Goal: Task Accomplishment & Management: Manage account settings

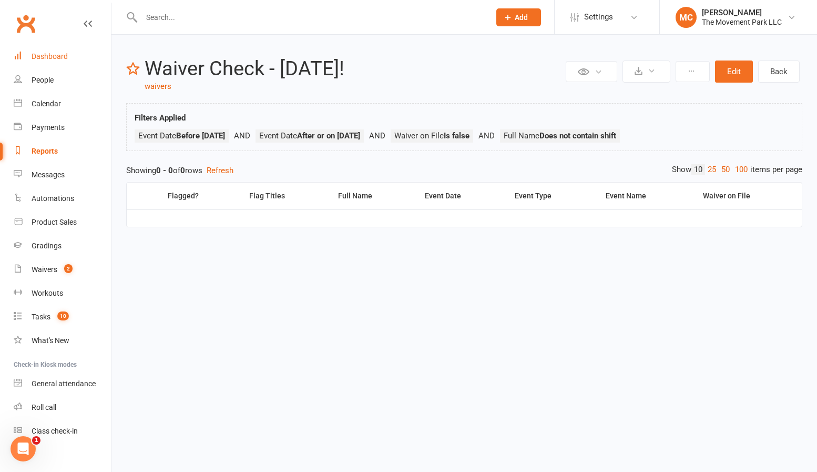
click at [58, 61] on link "Dashboard" at bounding box center [62, 57] width 97 height 24
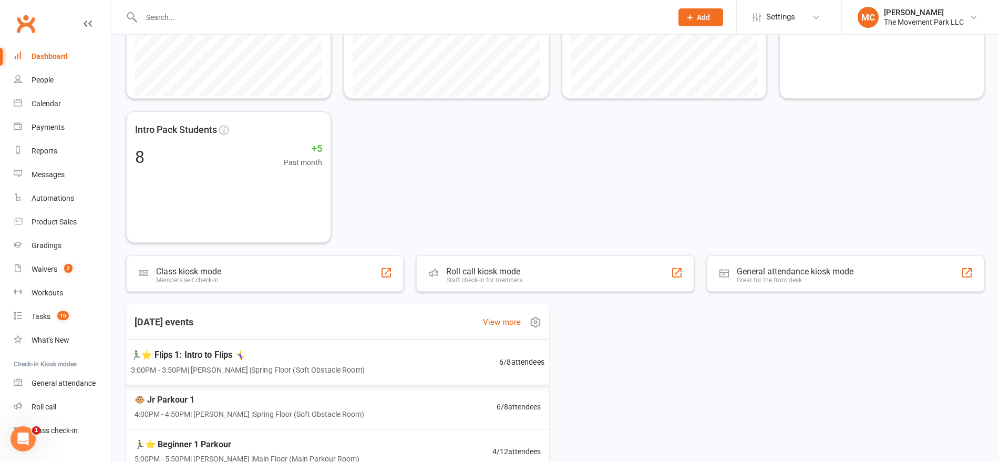
scroll to position [1, 0]
click at [268, 363] on span "3:00PM - 3:50PM | [PERSON_NAME] | Spring Floor (Soft Obstacle Room)" at bounding box center [247, 369] width 234 height 12
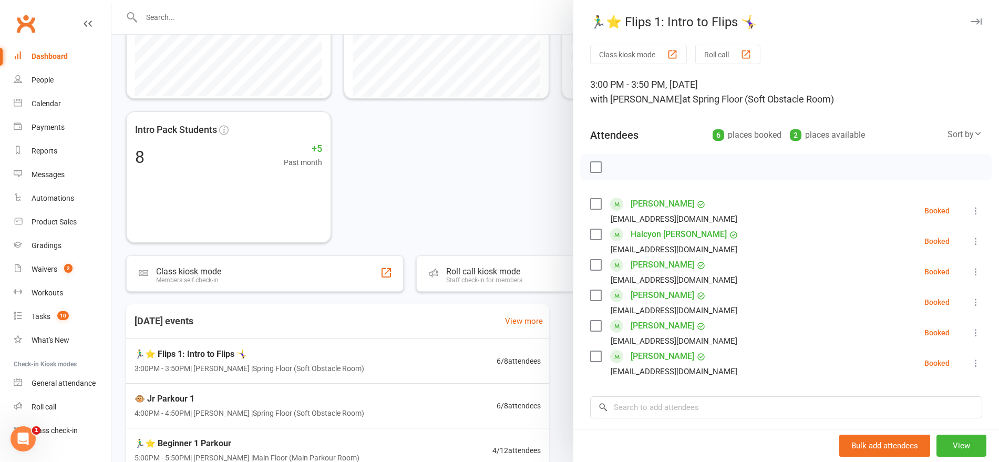
click at [590, 355] on label at bounding box center [595, 356] width 11 height 11
click at [614, 165] on icon "button" at bounding box center [620, 167] width 12 height 12
click at [656, 355] on link "[PERSON_NAME]" at bounding box center [663, 356] width 64 height 17
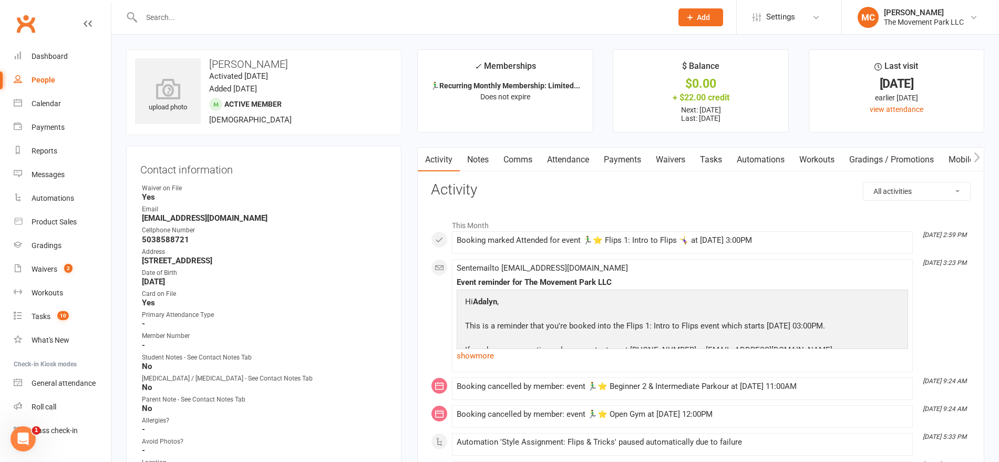
drag, startPoint x: 330, startPoint y: 259, endPoint x: 141, endPoint y: 257, distance: 189.3
click at [140, 260] on div "Contact information Owner Waiver on File Yes Email [EMAIL_ADDRESS][DOMAIN_NAME]…" at bounding box center [264, 331] width 276 height 370
copy strong "[STREET_ADDRESS]"
click at [57, 59] on div "Dashboard" at bounding box center [50, 56] width 36 height 8
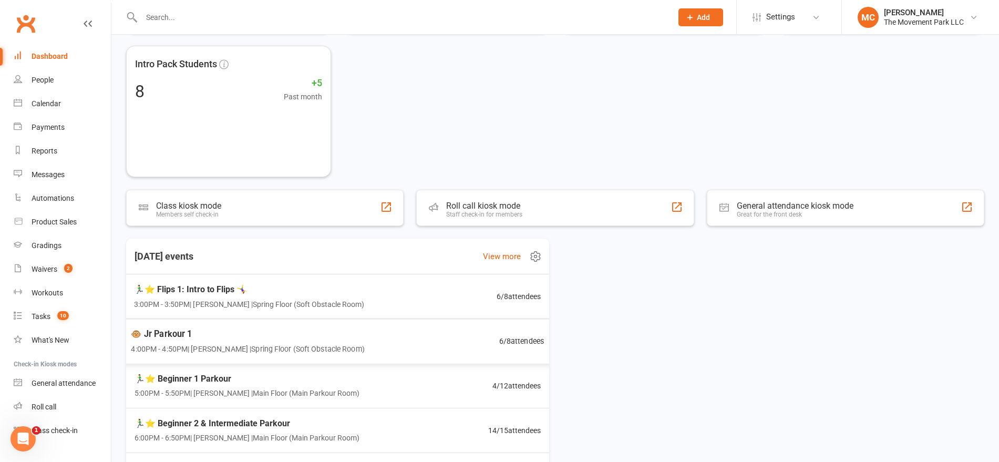
scroll to position [1, 0]
click at [301, 295] on div "🏃‍♂️⭐ Flips 1: Intro to Flips 🤸‍♀️ 3:00PM - 3:50PM | [PERSON_NAME] | Spring Flo…" at bounding box center [248, 296] width 232 height 28
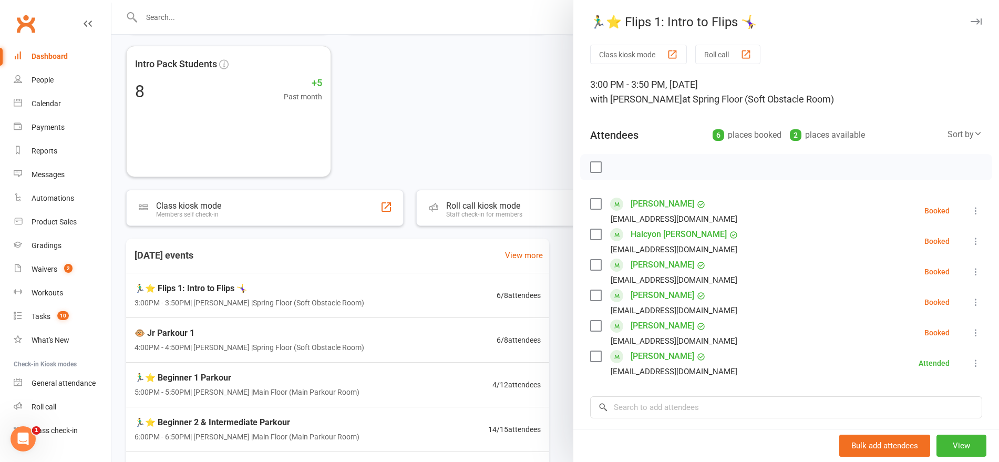
click at [590, 297] on label at bounding box center [595, 295] width 11 height 11
click at [590, 203] on label at bounding box center [595, 204] width 11 height 11
click at [590, 236] on label at bounding box center [595, 234] width 11 height 11
click at [615, 170] on icon "button" at bounding box center [619, 167] width 9 height 9
click at [648, 237] on link "Halcyon [PERSON_NAME]" at bounding box center [679, 234] width 96 height 17
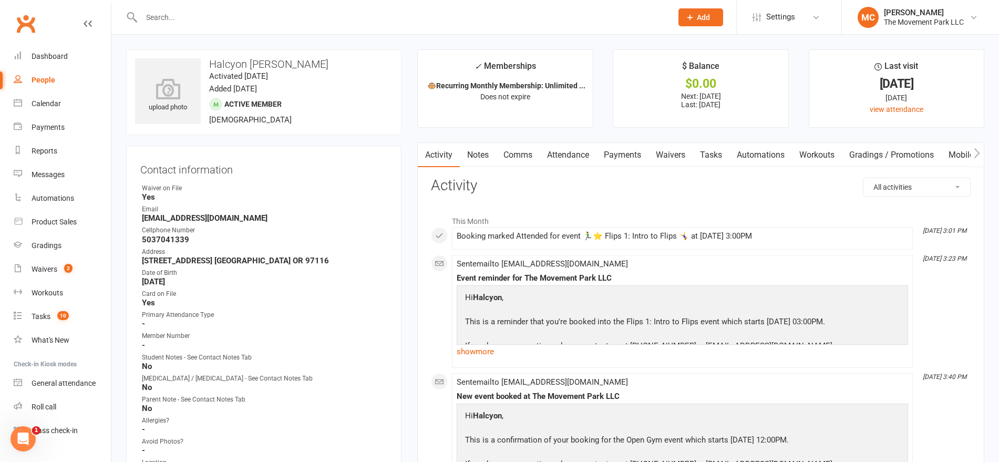
click at [573, 154] on link "Attendance" at bounding box center [568, 155] width 57 height 24
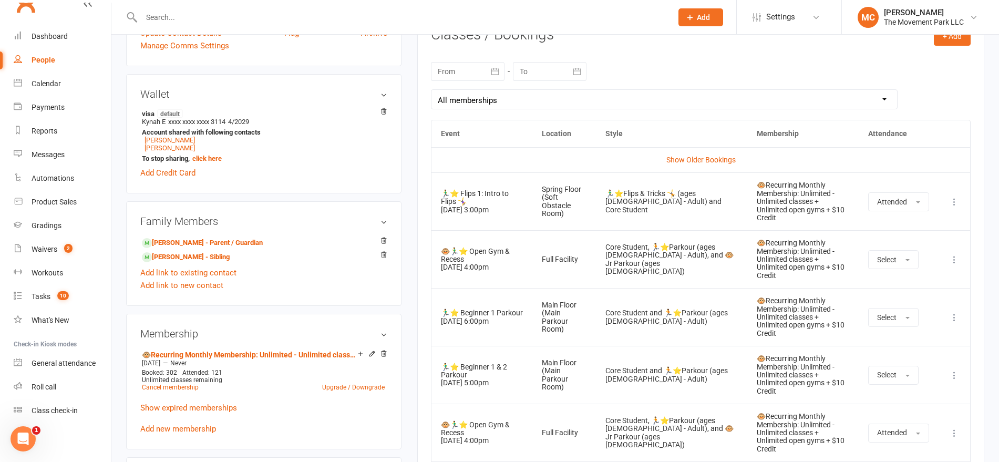
scroll to position [591, 0]
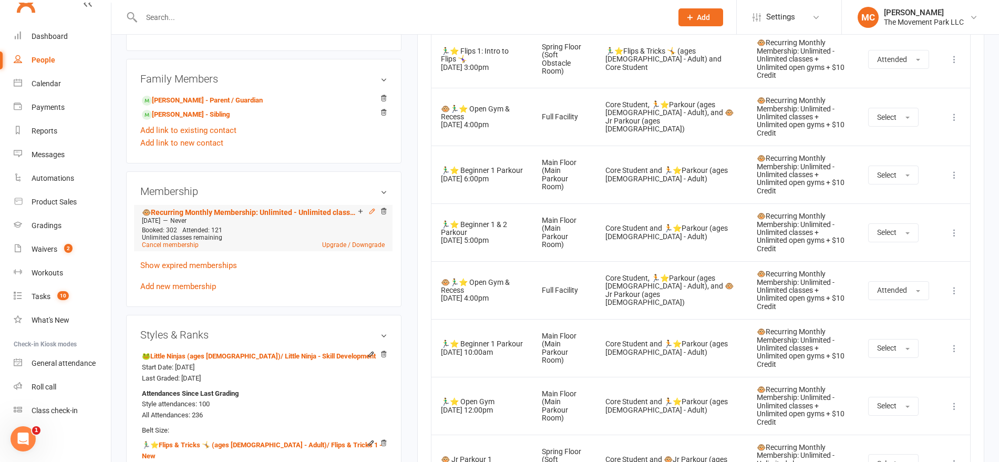
click at [373, 211] on icon at bounding box center [372, 211] width 7 height 7
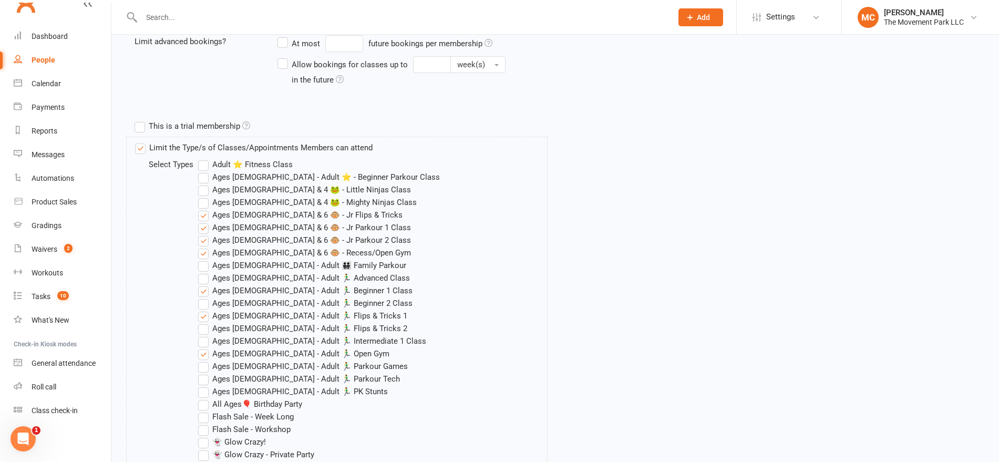
scroll to position [329, 0]
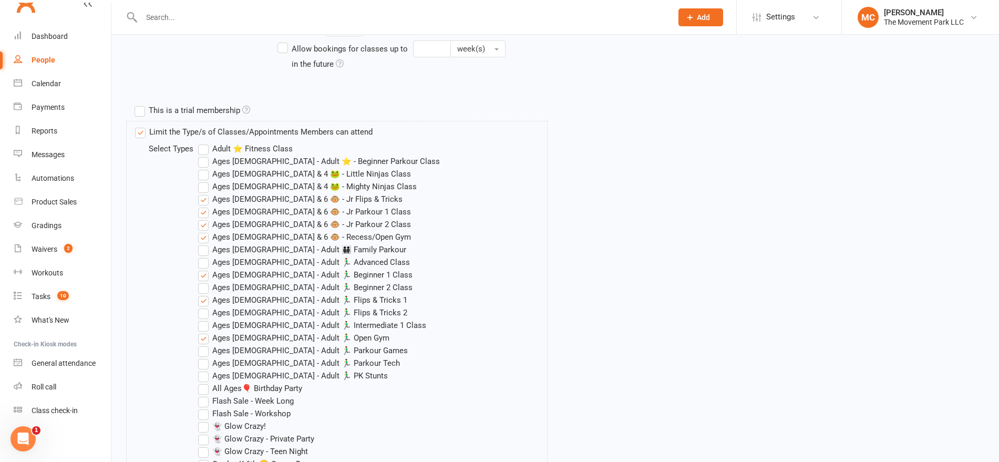
click at [203, 201] on label "Ages [DEMOGRAPHIC_DATA] & 6 🐵 - Jr Flips & Tricks" at bounding box center [300, 199] width 205 height 13
click at [203, 193] on input "Ages [DEMOGRAPHIC_DATA] & 6 🐵 - Jr Flips & Tricks" at bounding box center [201, 193] width 7 height 0
click at [203, 201] on label "Ages [DEMOGRAPHIC_DATA] & 6 🐵 - Jr Flips & Tricks" at bounding box center [300, 199] width 205 height 13
click at [203, 193] on input "Ages [DEMOGRAPHIC_DATA] & 6 🐵 - Jr Flips & Tricks" at bounding box center [201, 193] width 7 height 0
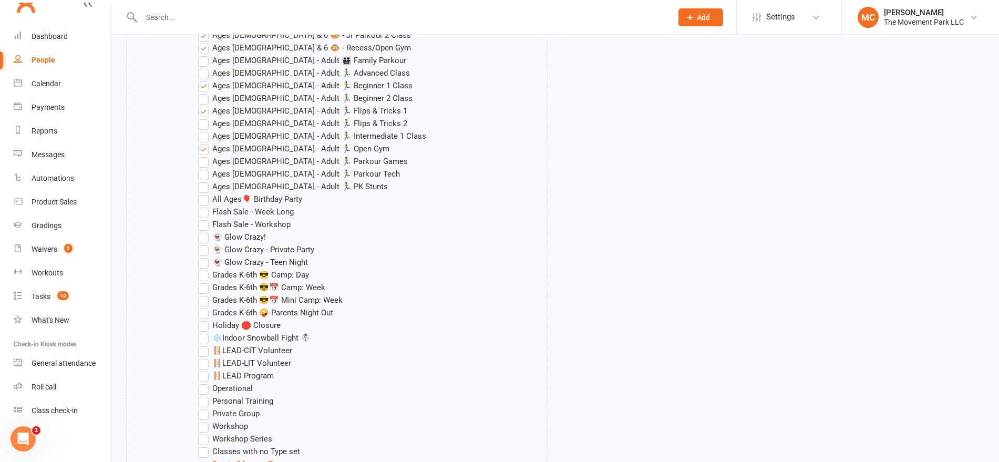
scroll to position [526, 0]
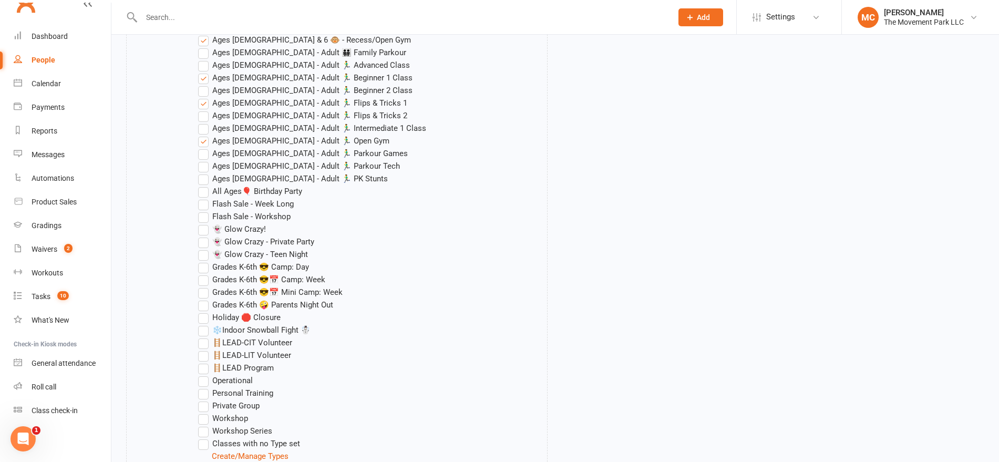
click at [202, 104] on label "Ages [DEMOGRAPHIC_DATA] - Adult 🏃‍♂️ Flips & Tricks 1" at bounding box center [302, 103] width 209 height 13
click at [202, 97] on input "Ages [DEMOGRAPHIC_DATA] - Adult 🏃‍♂️ Flips & Tricks 1" at bounding box center [201, 97] width 7 height 0
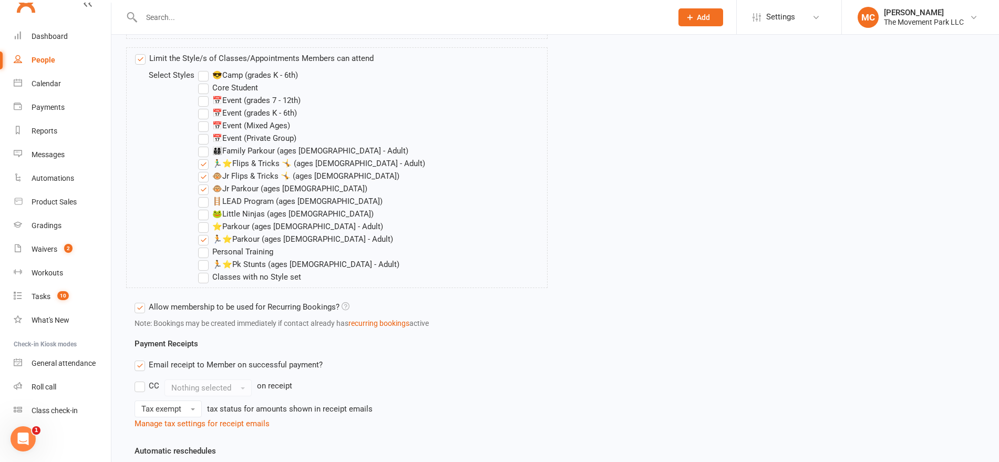
scroll to position [1298, 0]
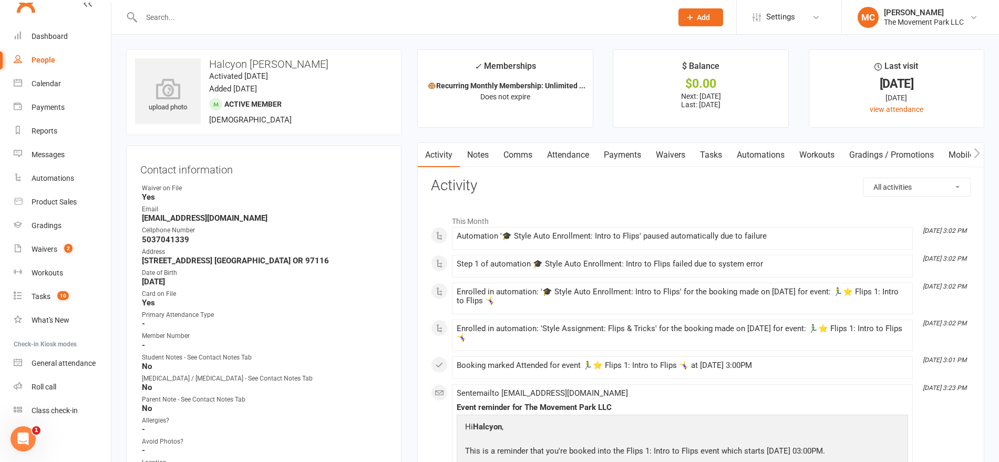
click at [448, 157] on link "Activity" at bounding box center [439, 155] width 42 height 24
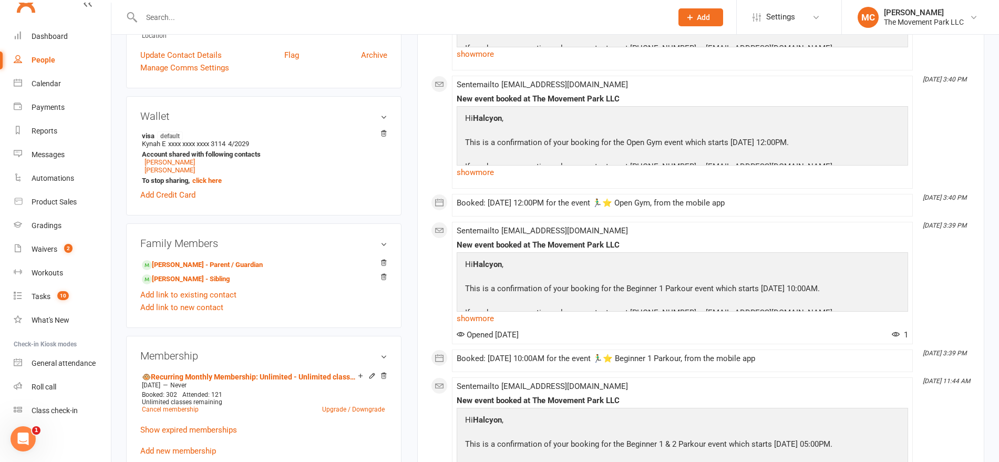
scroll to position [460, 0]
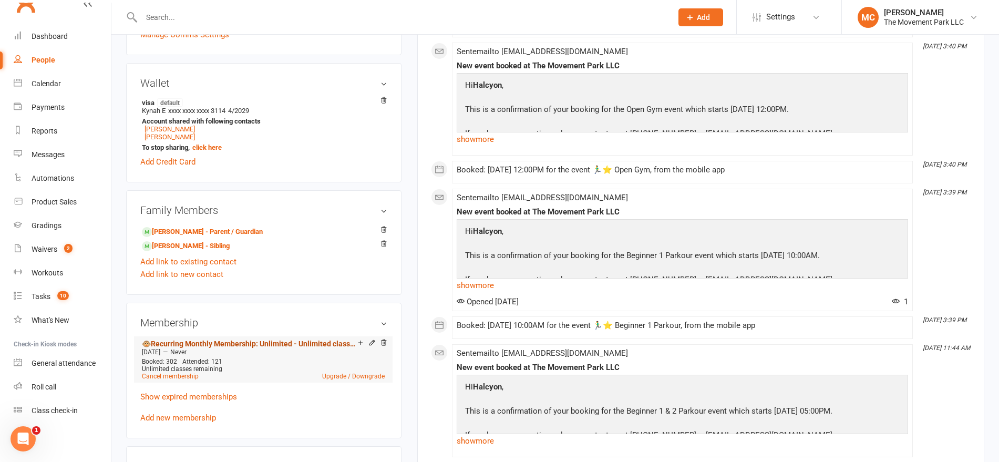
click at [303, 341] on link "🐵Recurring Monthly Membership: Unlimited - Unlimited classes + Unlimited open g…" at bounding box center [250, 344] width 216 height 8
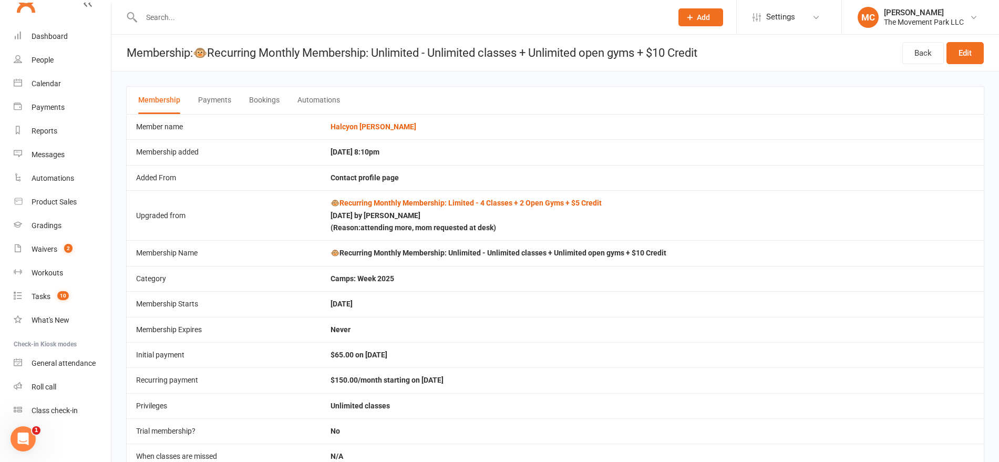
click at [267, 103] on button "Bookings" at bounding box center [264, 100] width 30 height 27
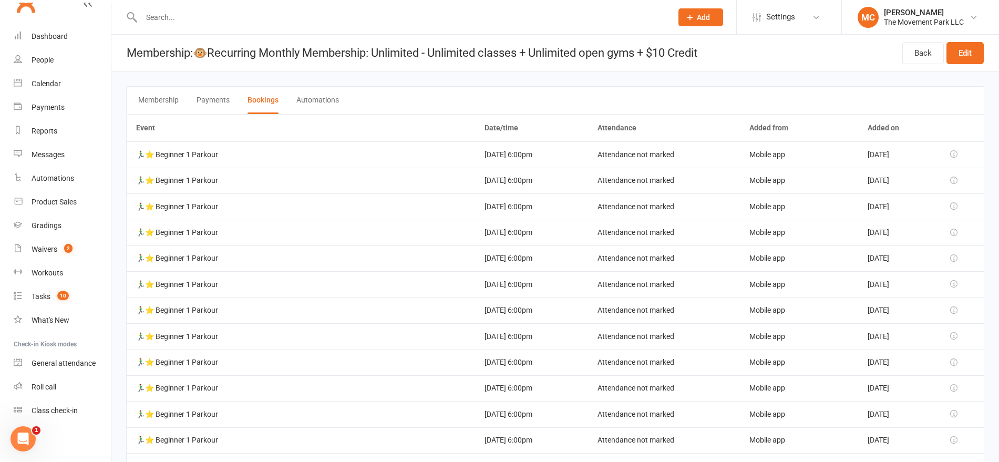
click at [157, 101] on button "Membership" at bounding box center [158, 100] width 40 height 27
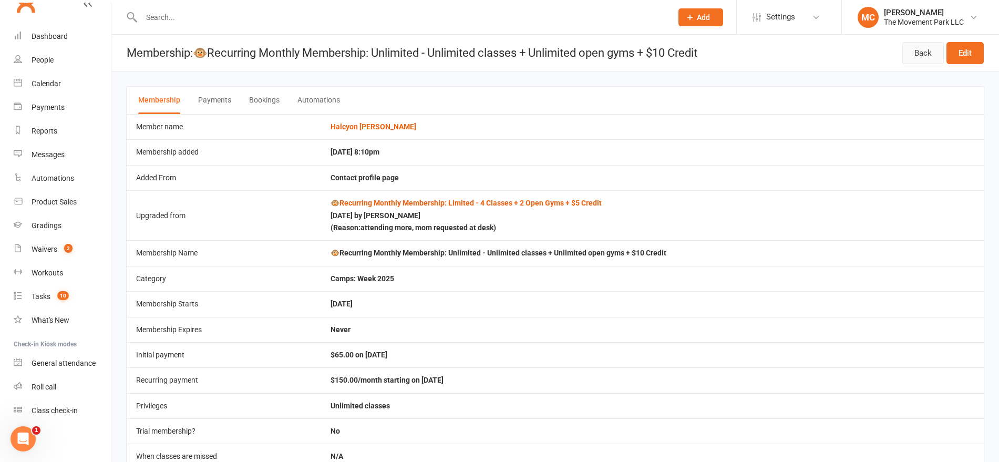
click at [917, 55] on link "Back" at bounding box center [924, 53] width 42 height 22
